Goal: Task Accomplishment & Management: Use online tool/utility

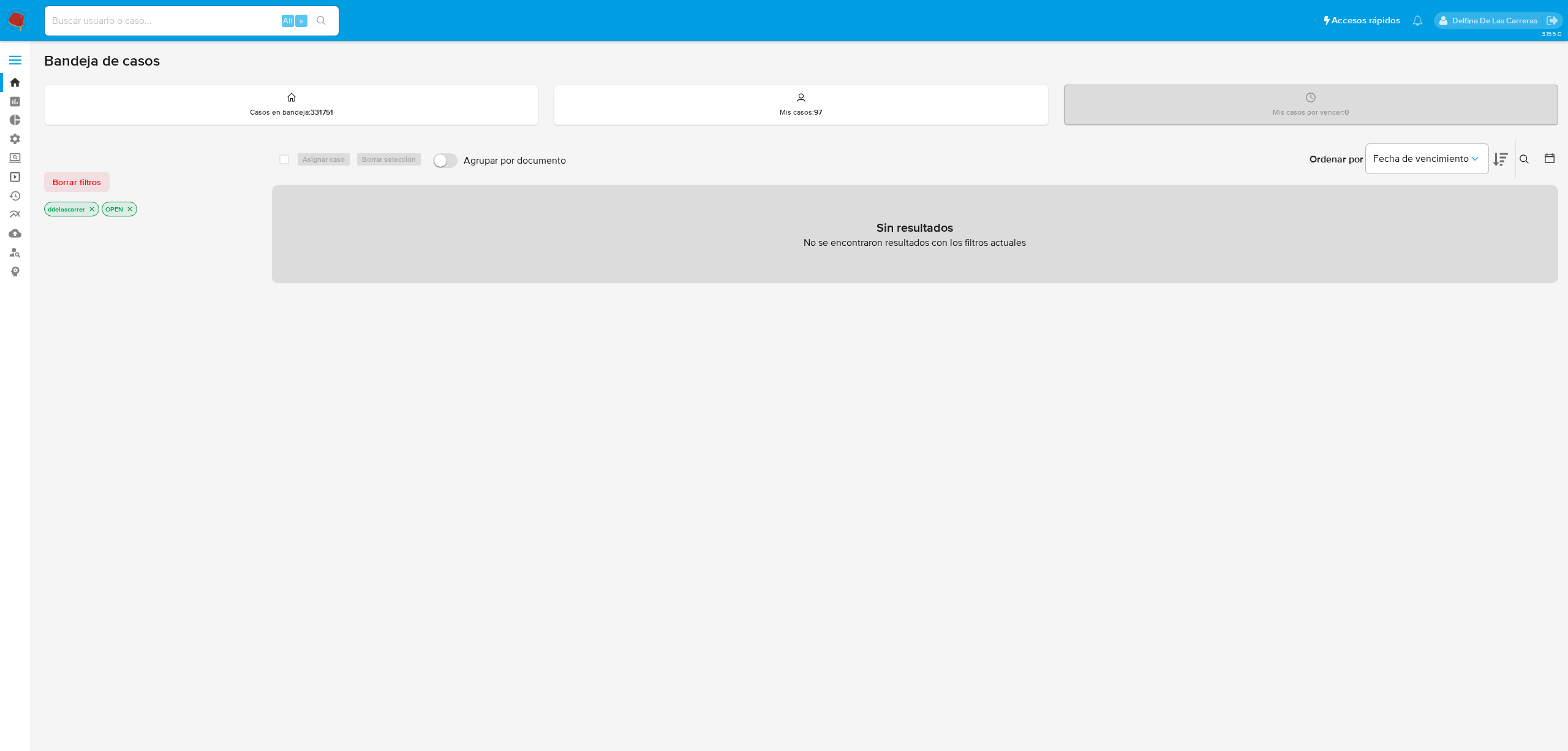
click at [17, 179] on link "Operaciones masivas" at bounding box center [72, 177] width 146 height 19
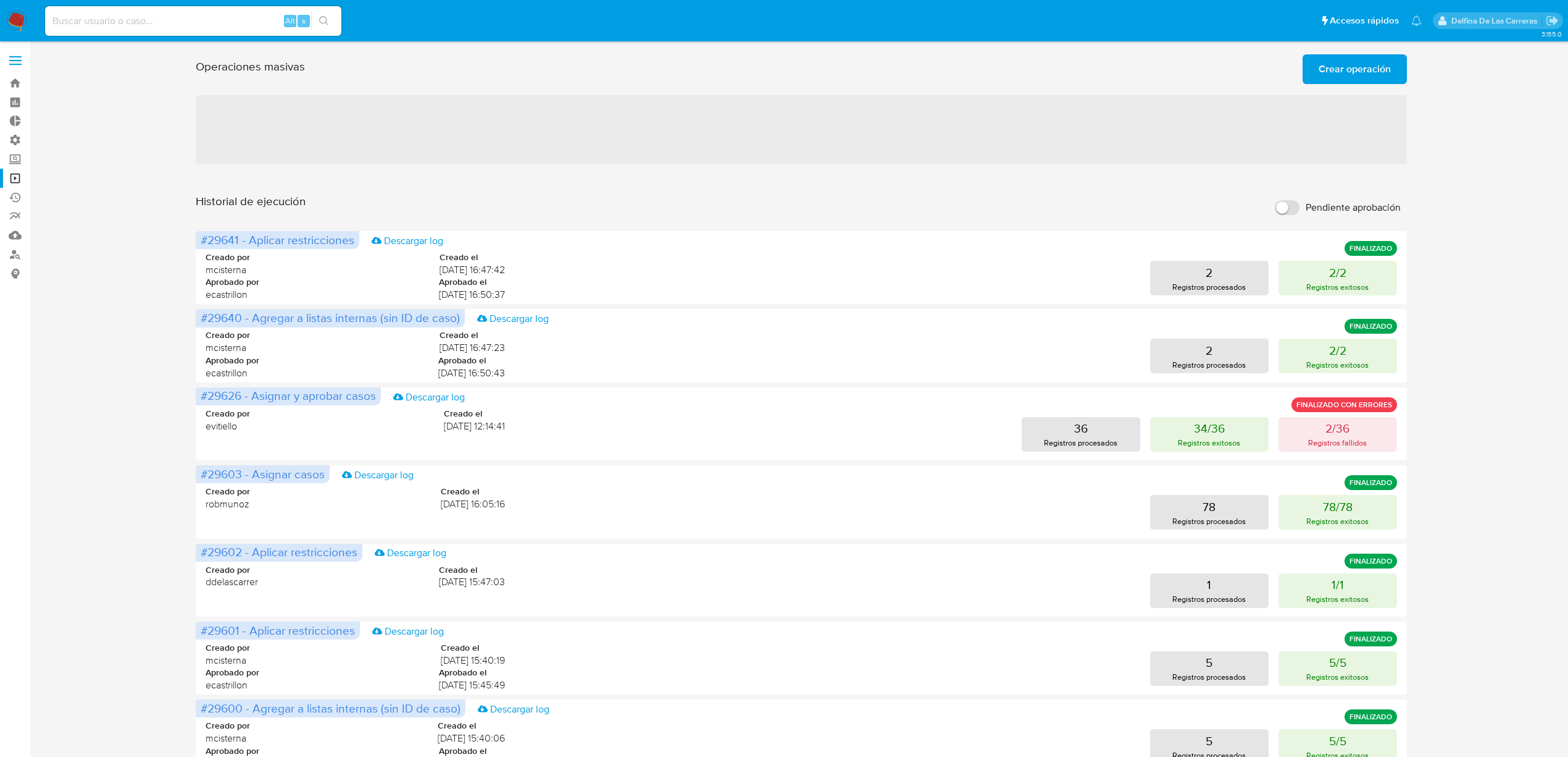
click at [1362, 60] on span "Crear operación" at bounding box center [1355, 69] width 72 height 27
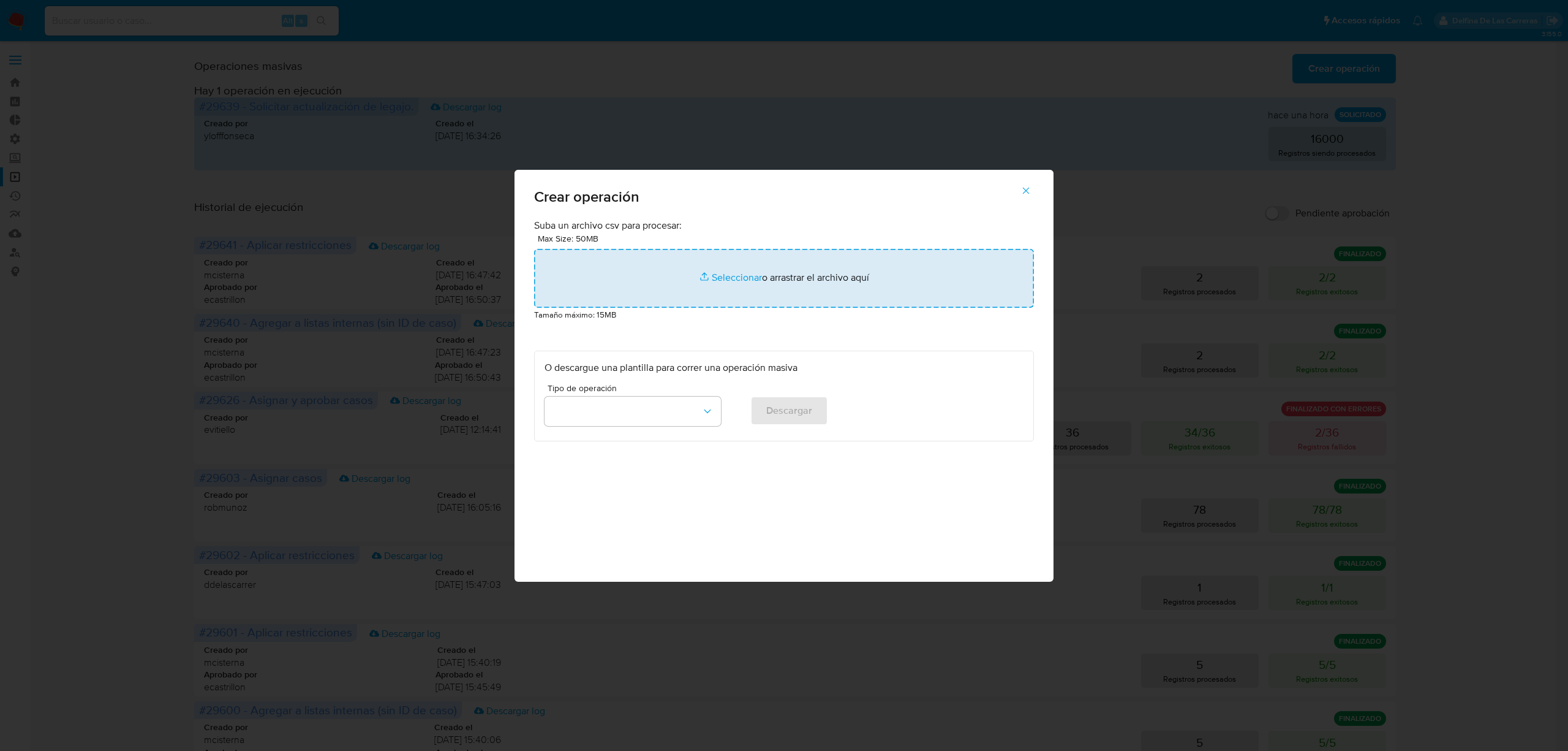
click at [741, 275] on input "file" at bounding box center [784, 278] width 500 height 59
type input "C:\fakepath\DELETE_RESTRICTION 21.08.csv"
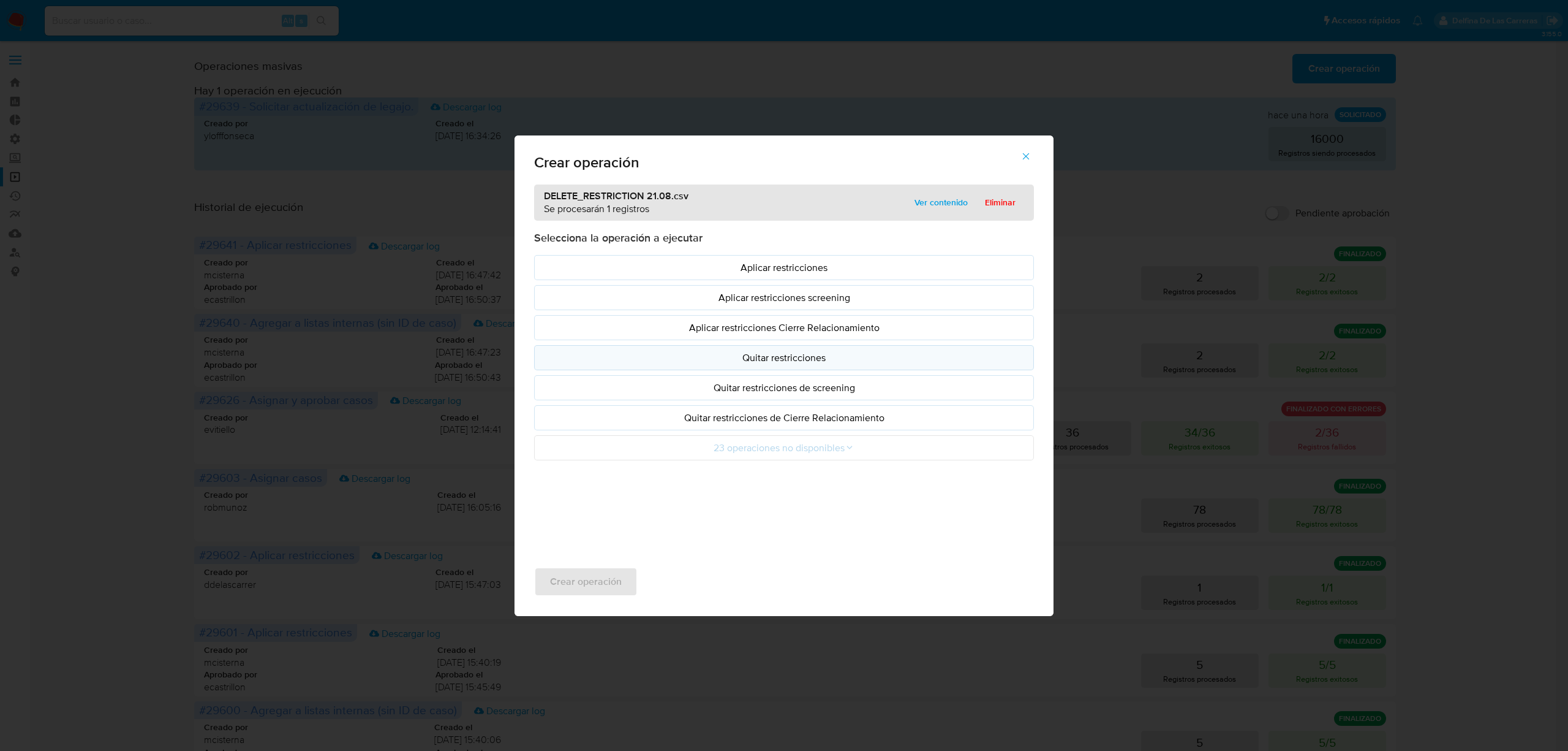
click at [823, 363] on p "Quitar restricciones" at bounding box center [784, 357] width 479 height 14
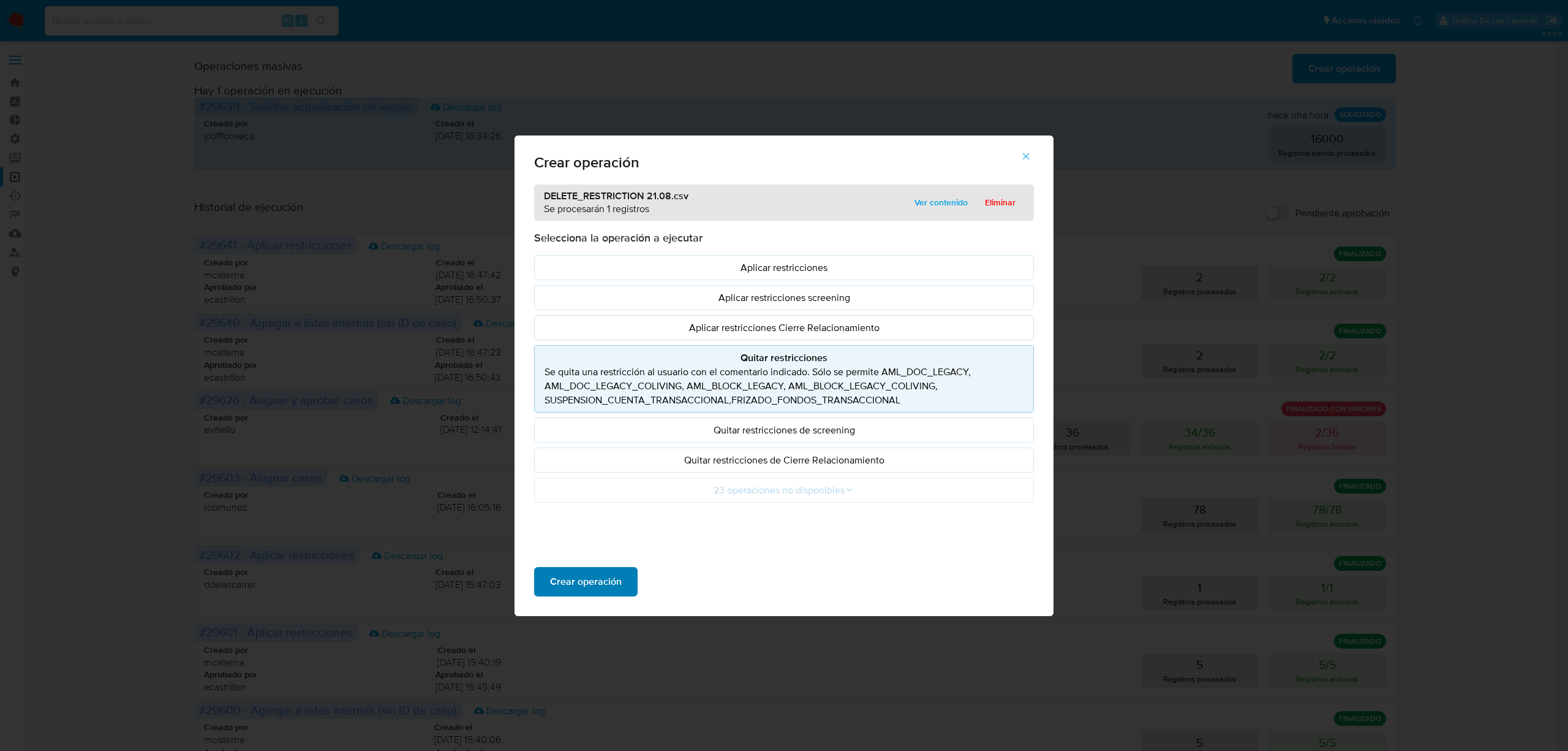
click at [578, 579] on span "Crear operación" at bounding box center [586, 581] width 72 height 27
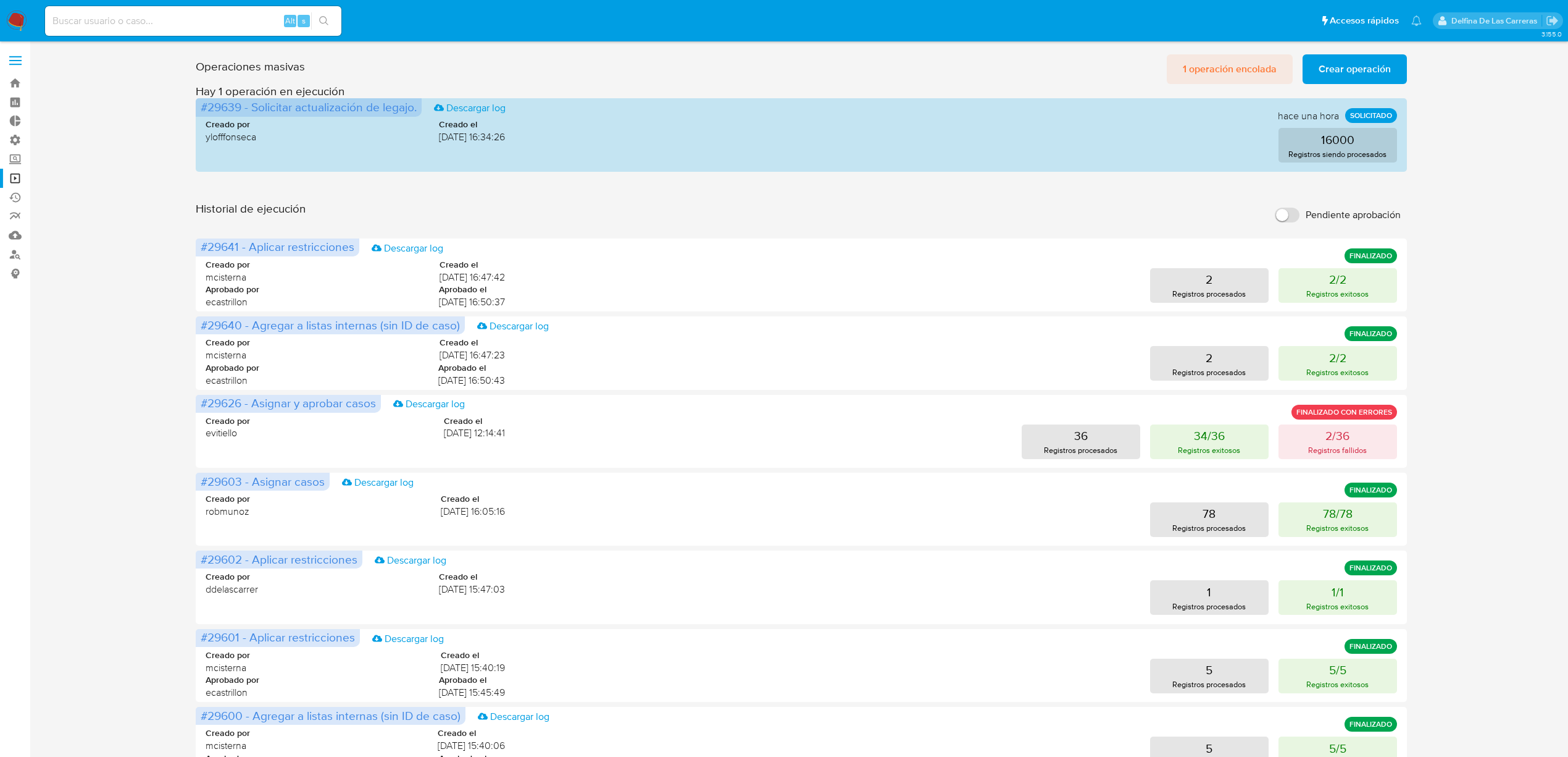
click at [1251, 70] on span "1 operación encolada" at bounding box center [1230, 69] width 94 height 27
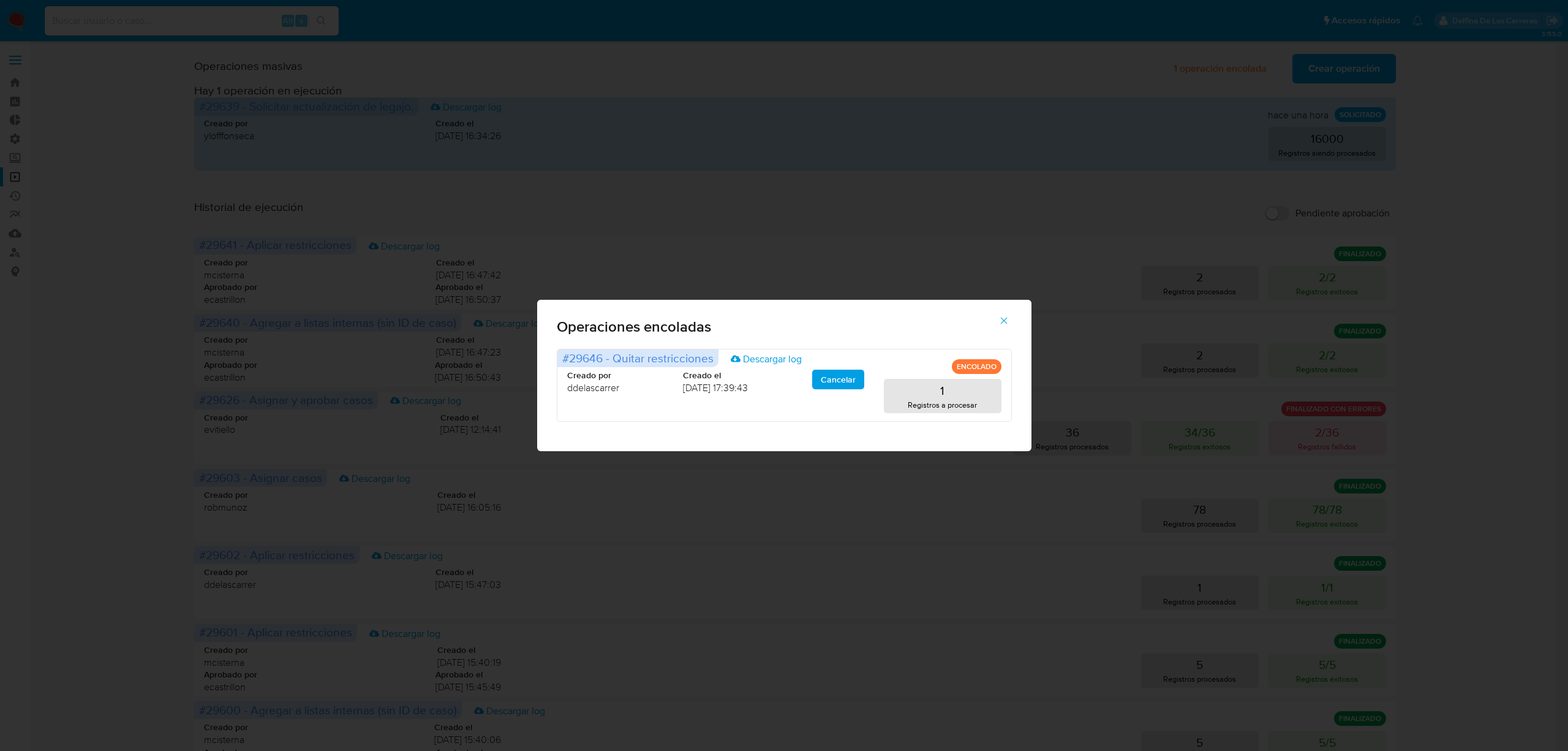
click at [1000, 326] on icon "button" at bounding box center [1004, 320] width 11 height 11
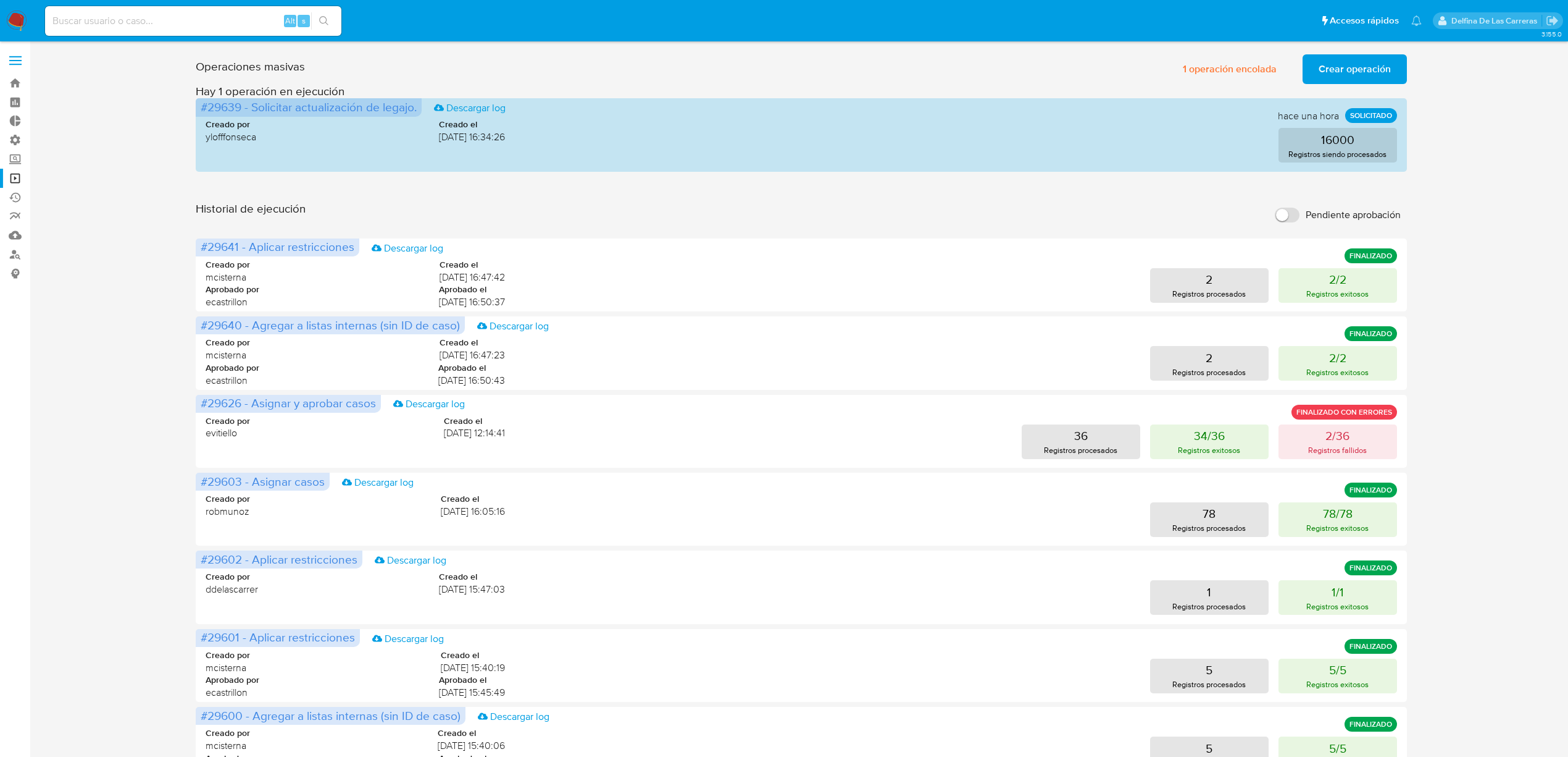
click at [1432, 183] on div "Operaciones masivas 1 operación encolada Crear operación Sólo puede haber hasta…" at bounding box center [801, 551] width 1514 height 1005
click at [1384, 60] on span "Crear operación" at bounding box center [1355, 69] width 72 height 27
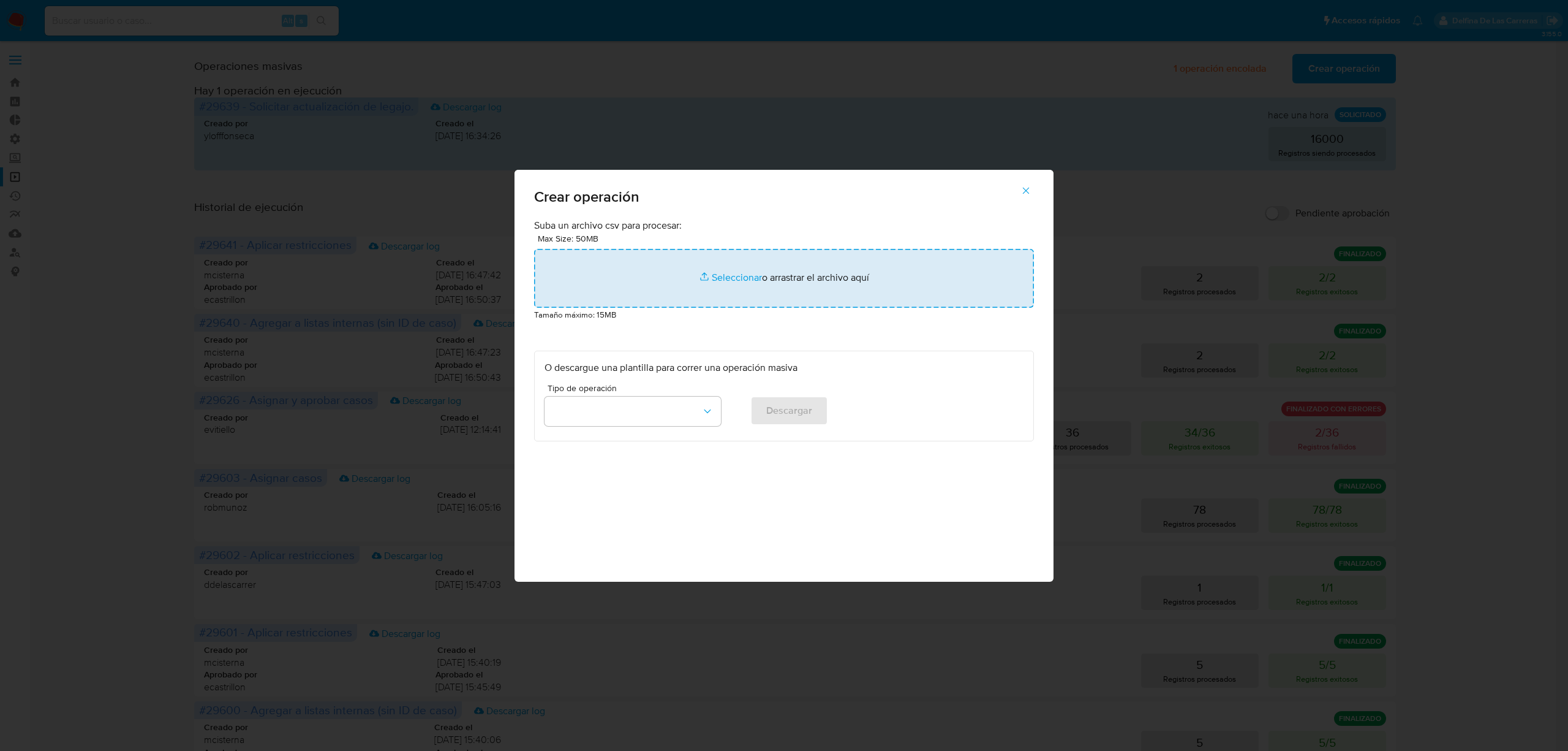
click at [746, 275] on input "file" at bounding box center [784, 278] width 500 height 59
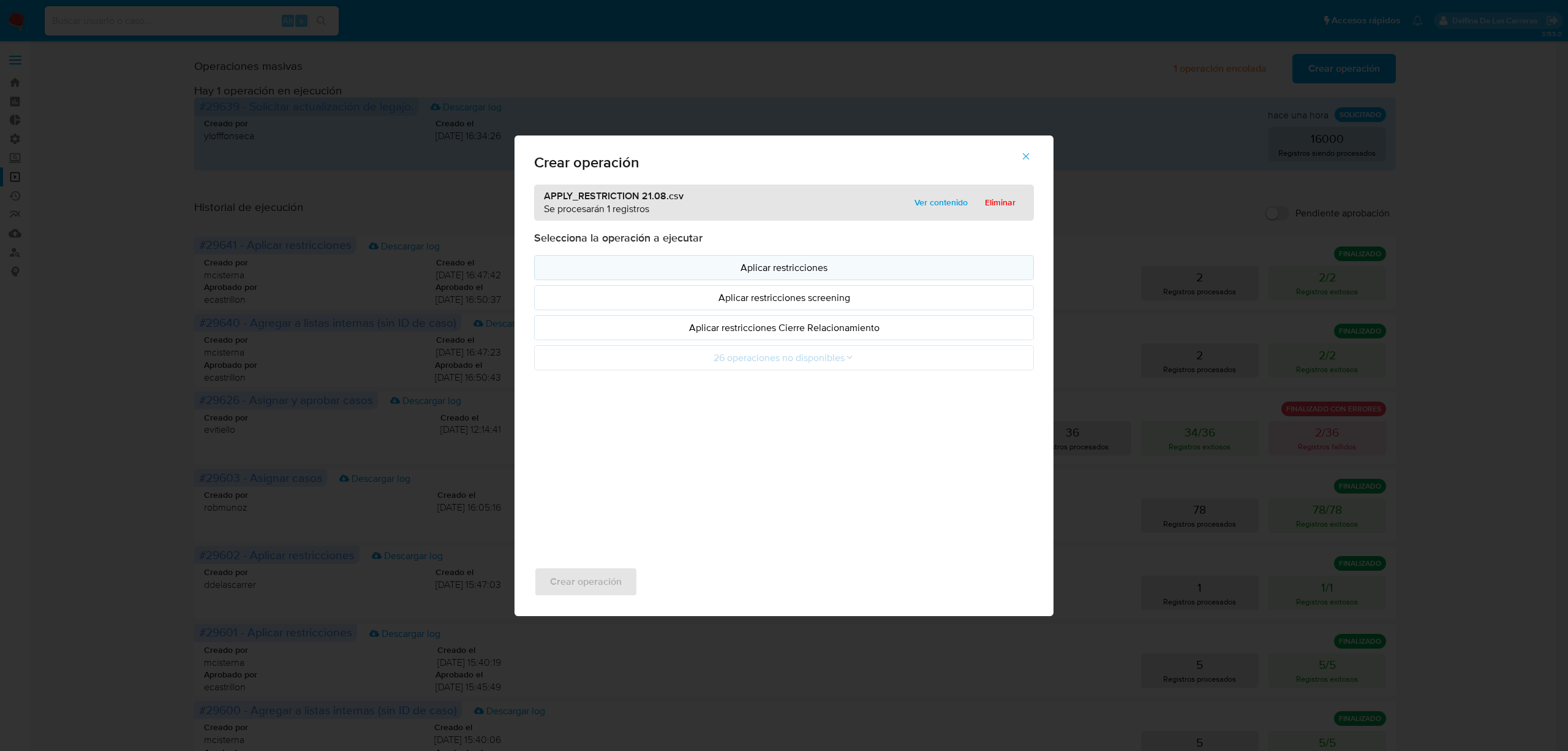
click at [833, 261] on p "Aplicar restricciones" at bounding box center [784, 267] width 479 height 14
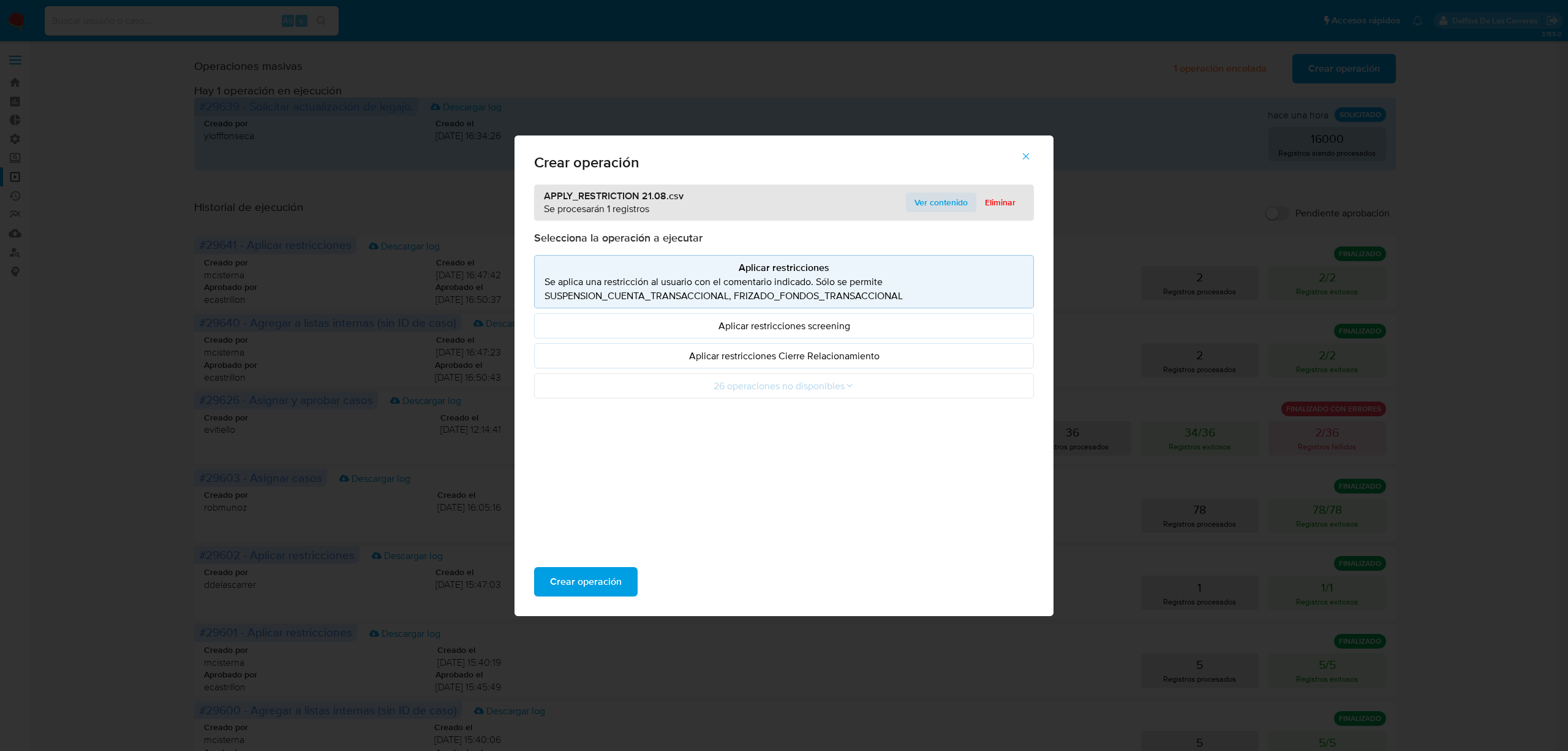
click at [939, 206] on span "Ver contenido" at bounding box center [941, 202] width 53 height 17
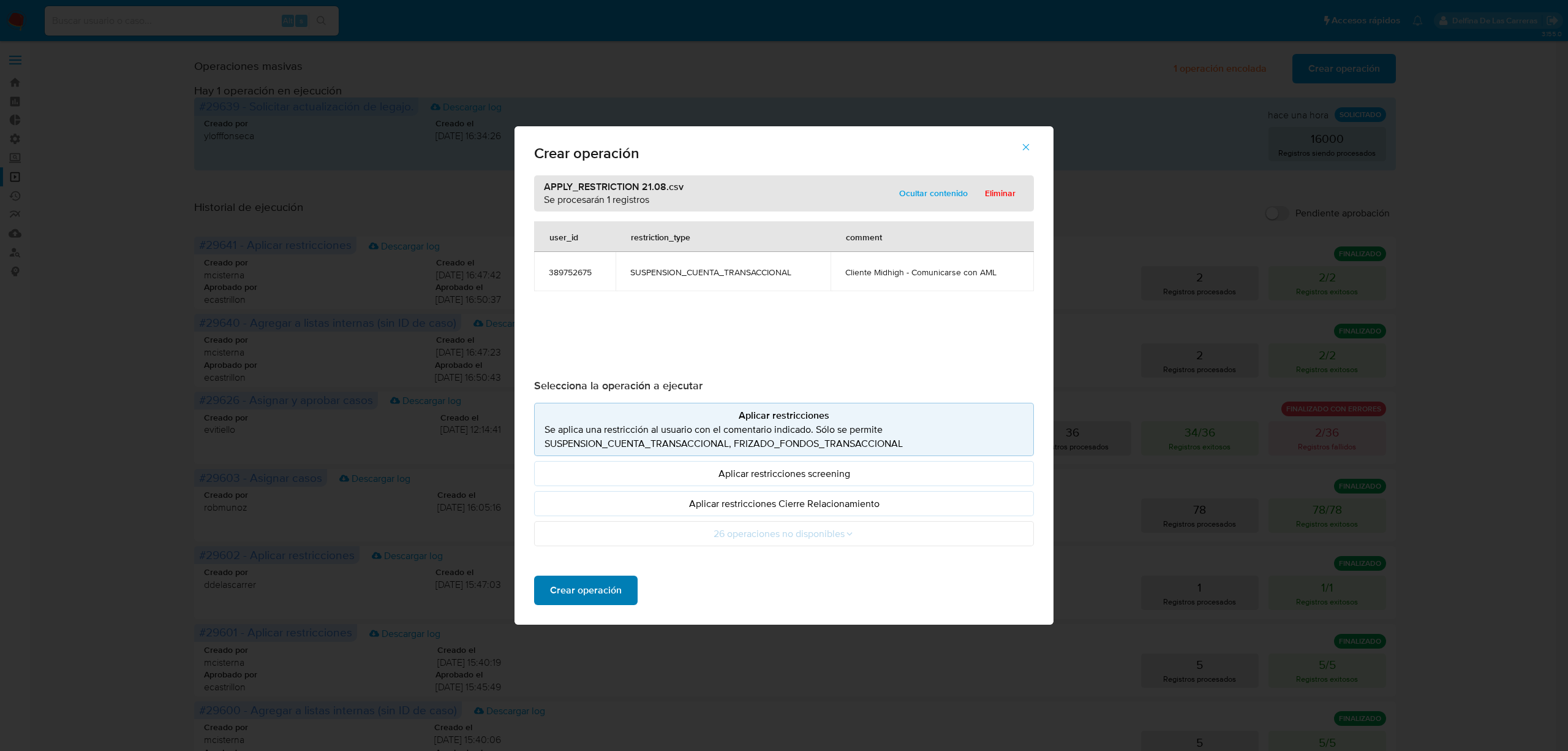
click at [592, 597] on span "Crear operación" at bounding box center [586, 590] width 72 height 27
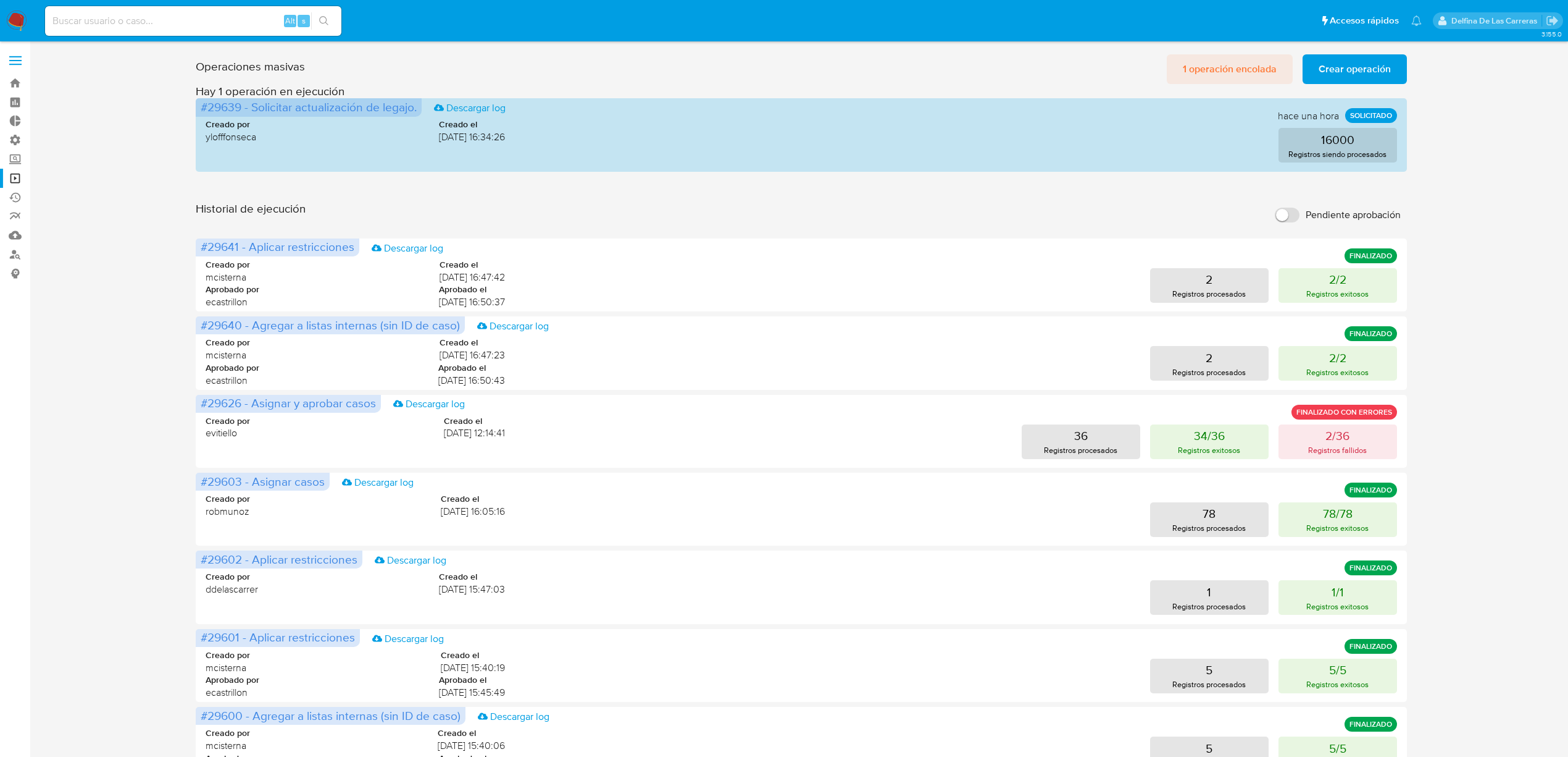
click at [1267, 69] on span "1 operación encolada" at bounding box center [1230, 69] width 94 height 27
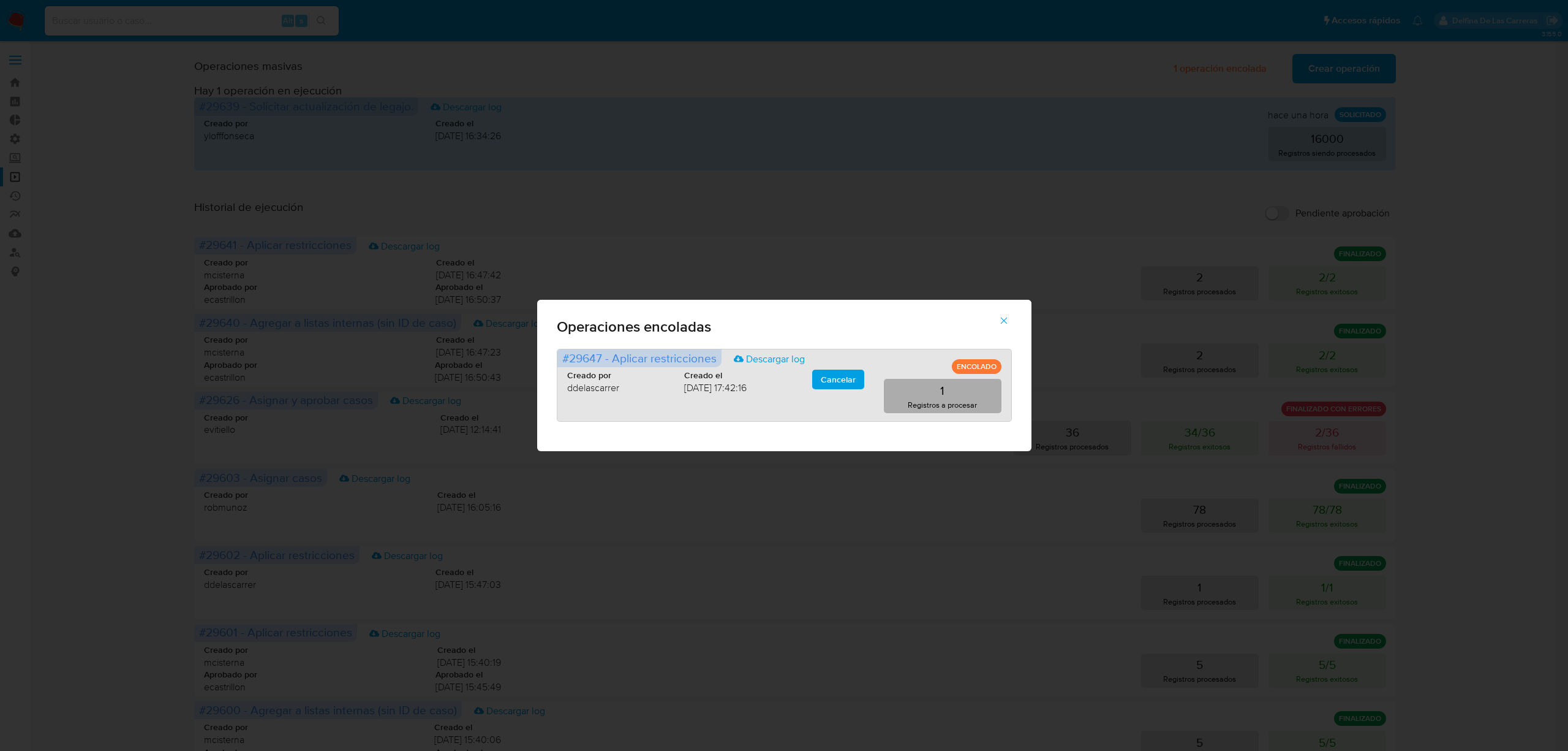
click at [939, 400] on p "Registros a procesar" at bounding box center [942, 405] width 69 height 12
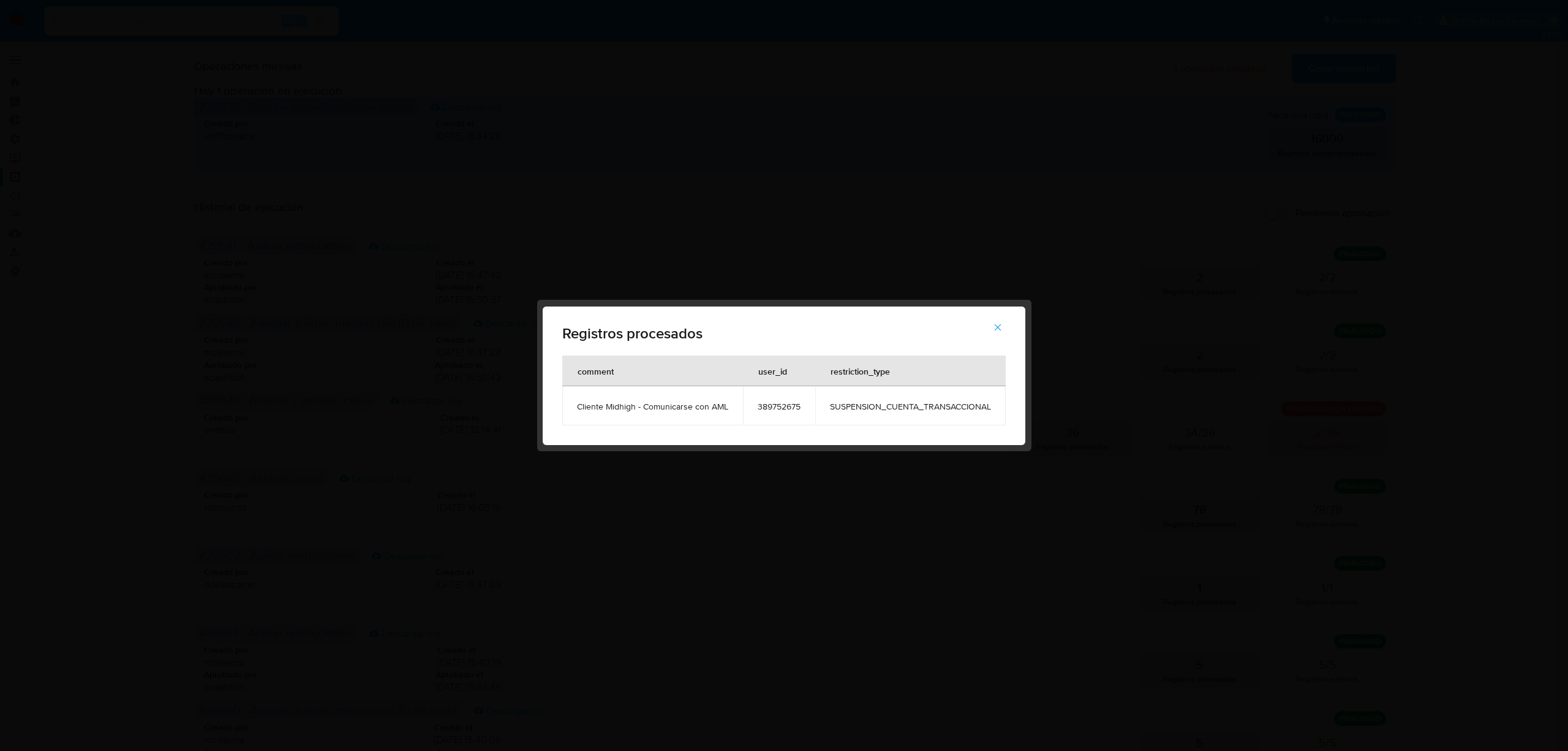
click at [1005, 331] on button "button" at bounding box center [998, 326] width 43 height 29
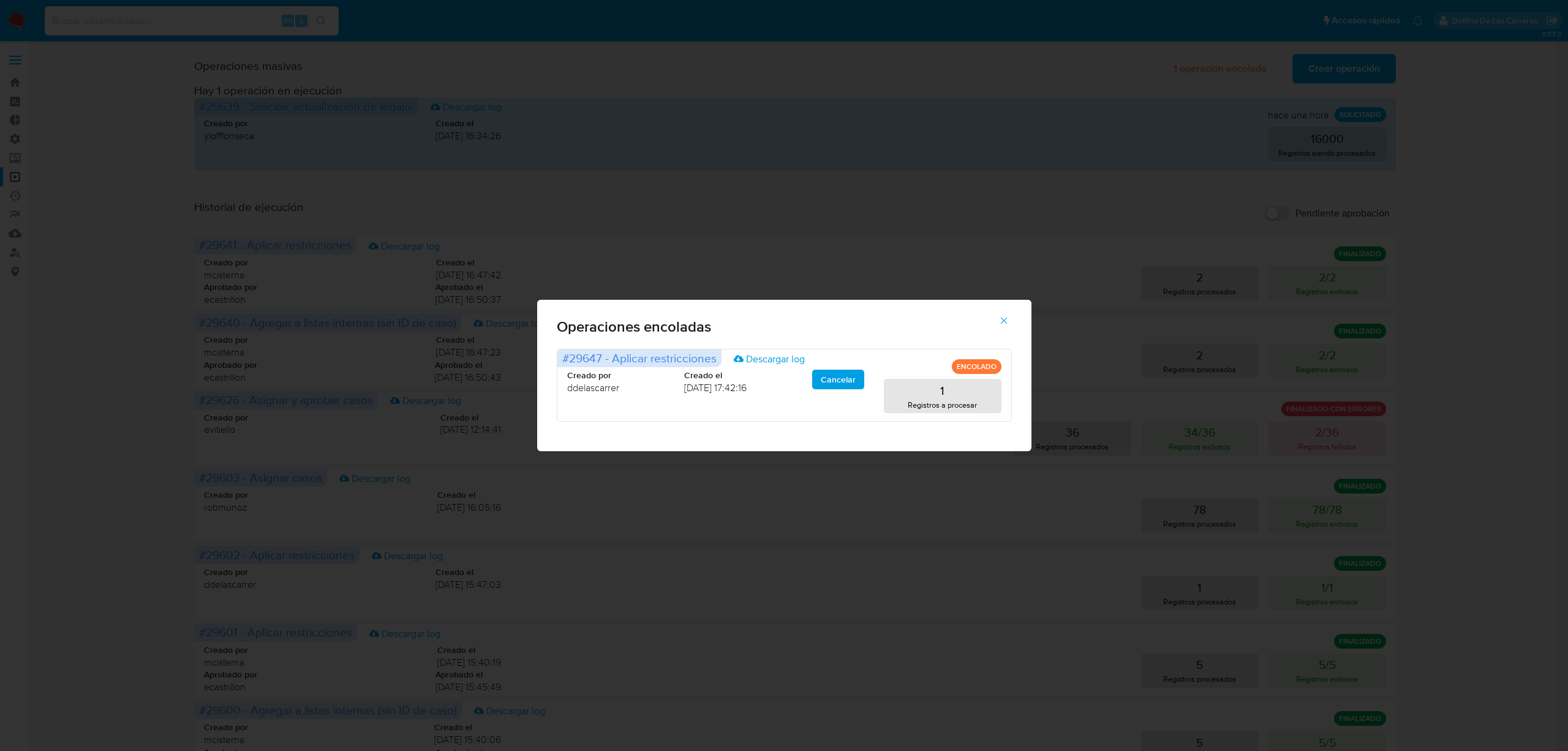
click at [1467, 329] on div "Operaciones encoladas #29647 - Aplicar restricciones Descargar log ENCOLADO Cre…" at bounding box center [784, 376] width 1568 height 751
click at [1000, 321] on icon "button" at bounding box center [1004, 320] width 11 height 11
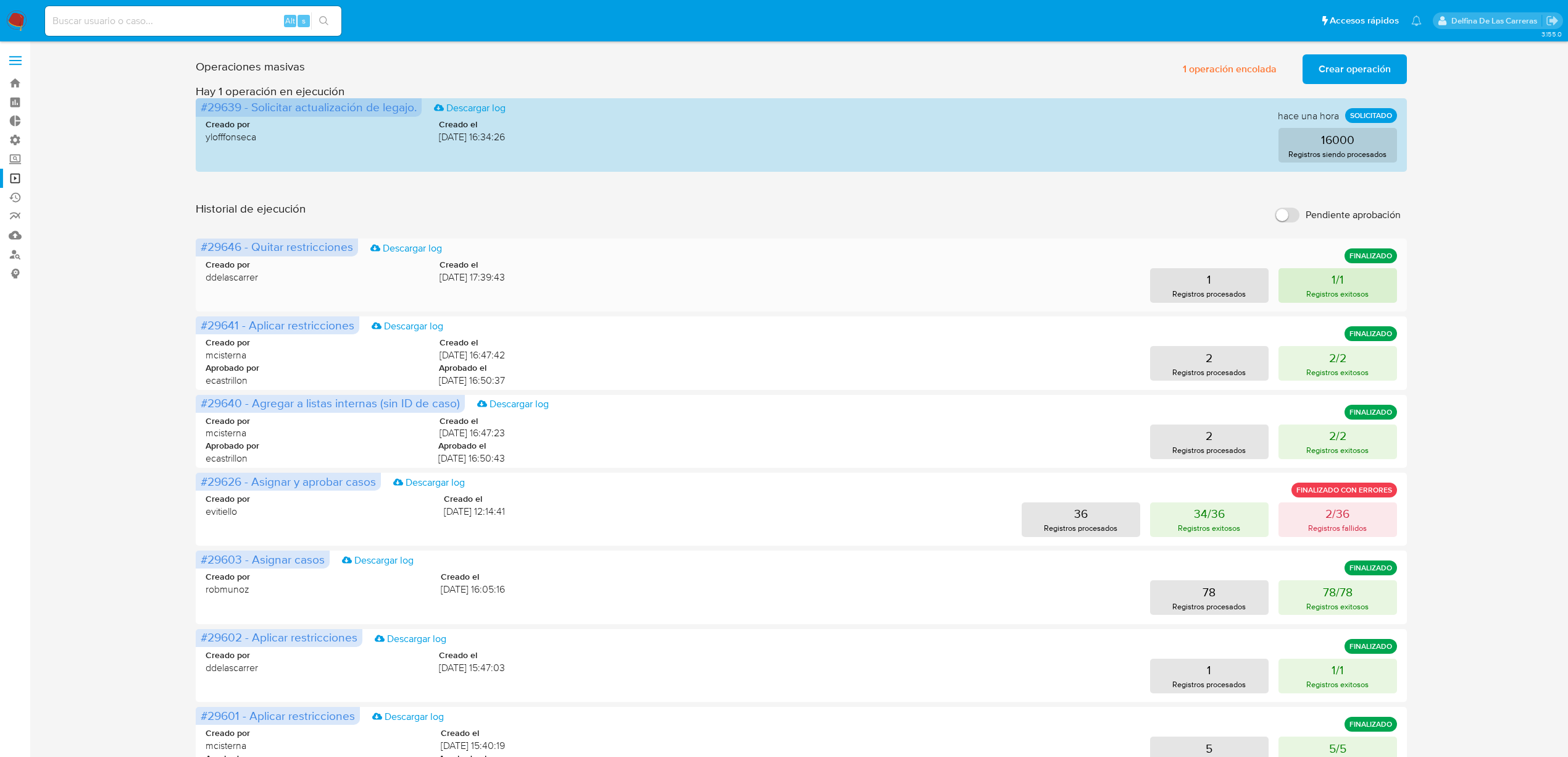
click at [1362, 273] on button "1/1 Registros exitosos" at bounding box center [1337, 285] width 118 height 34
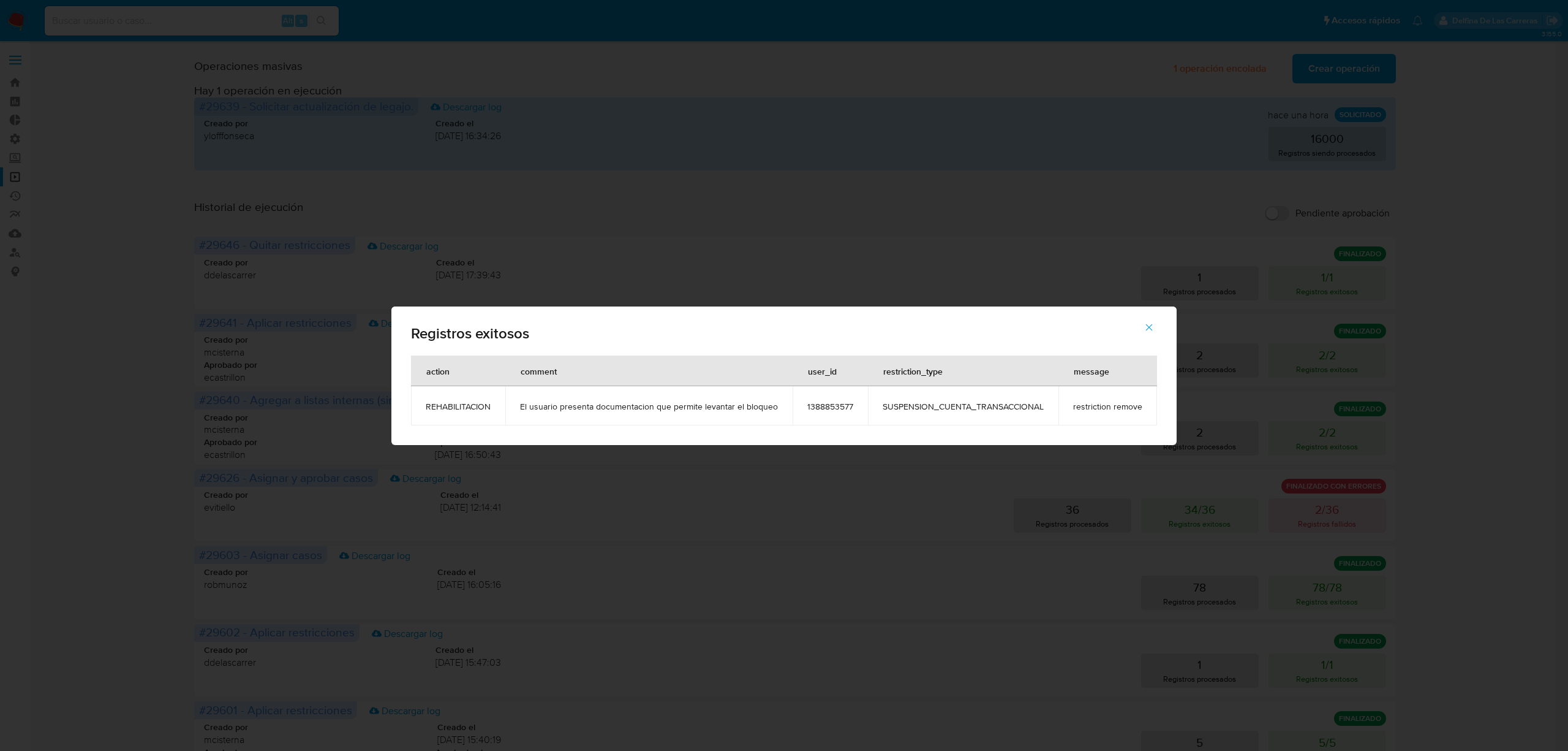
click at [1532, 346] on div "Registros exitosos action comment user_id restriction_type message REHABILITACI…" at bounding box center [784, 376] width 1568 height 751
click at [1149, 325] on icon "button" at bounding box center [1149, 326] width 11 height 11
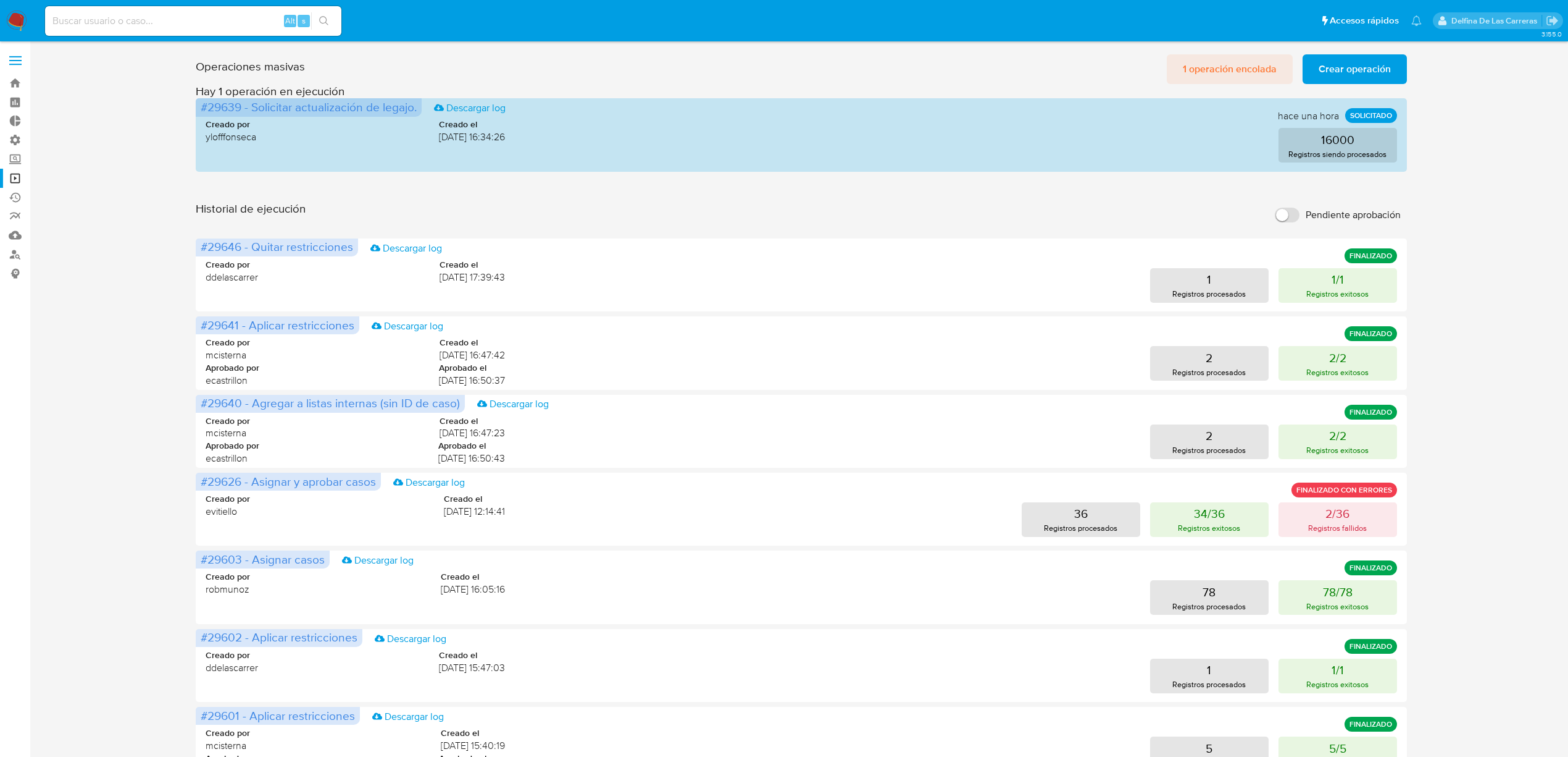
click at [1232, 65] on span "1 operación encolada" at bounding box center [1230, 69] width 94 height 27
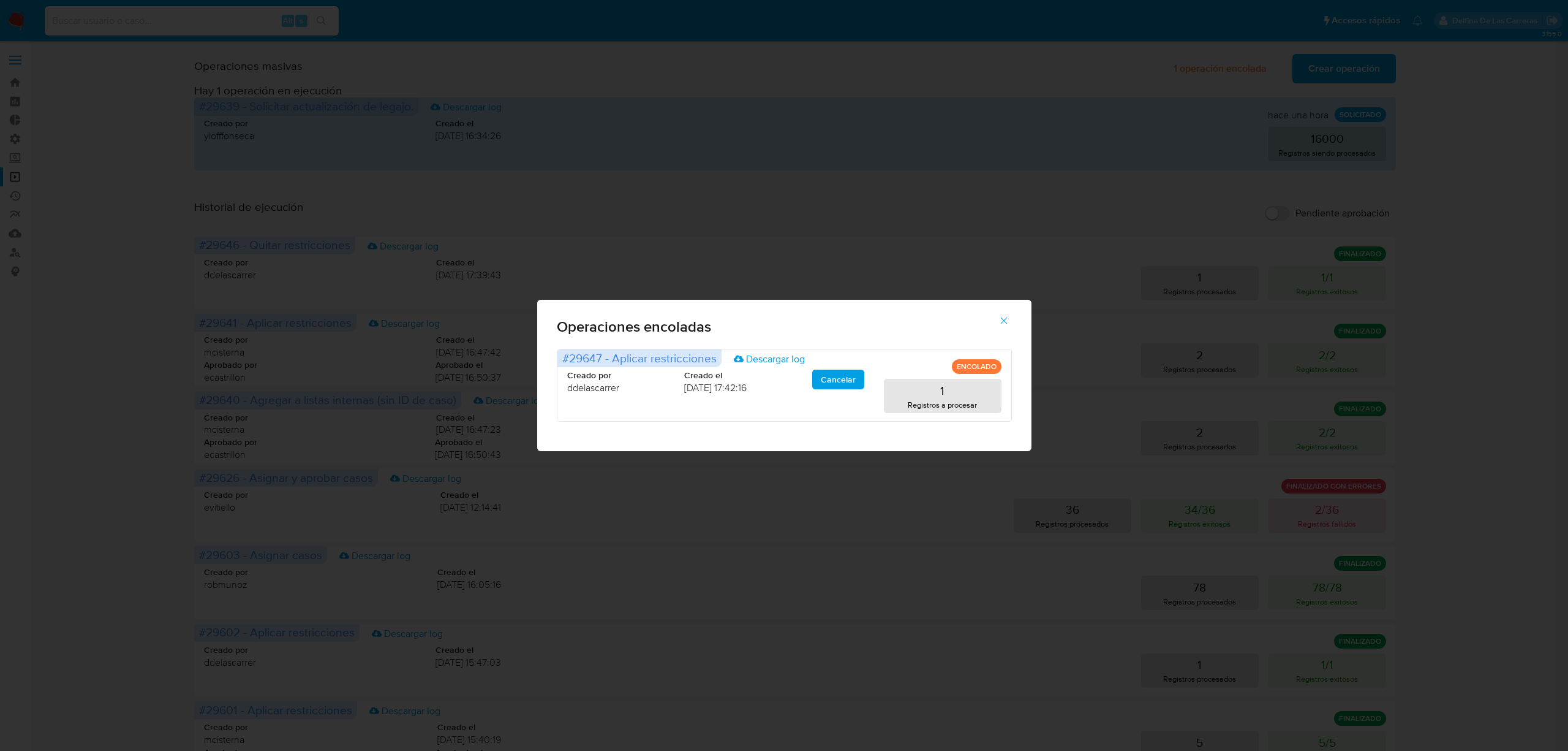
click at [1005, 321] on icon "button" at bounding box center [1004, 320] width 11 height 11
